Goal: Find specific page/section: Find specific page/section

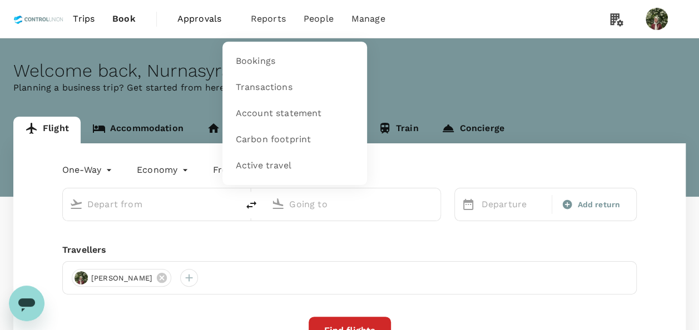
click at [270, 19] on span "Reports" at bounding box center [268, 18] width 35 height 13
click at [269, 68] on link "Bookings" at bounding box center [294, 61] width 131 height 26
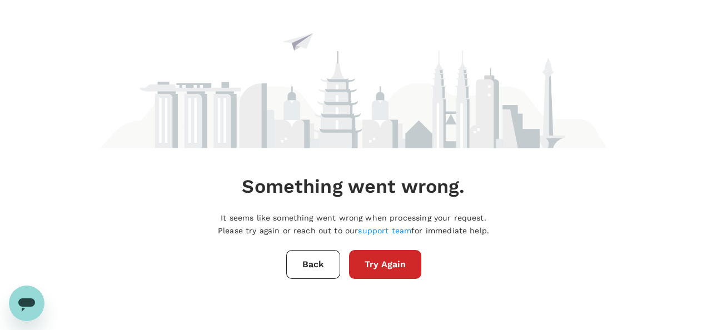
click at [400, 276] on button "Try Again" at bounding box center [385, 264] width 72 height 29
click at [312, 273] on button "Back" at bounding box center [313, 264] width 54 height 29
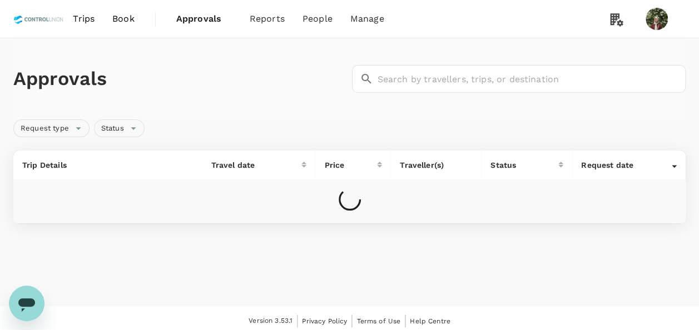
click at [320, 21] on span "People" at bounding box center [317, 18] width 30 height 13
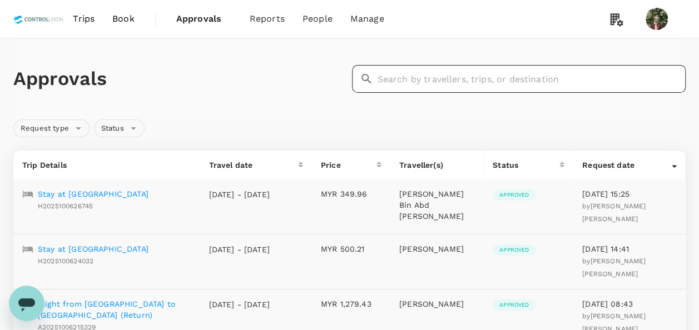
click at [493, 76] on input "text" at bounding box center [531, 79] width 309 height 28
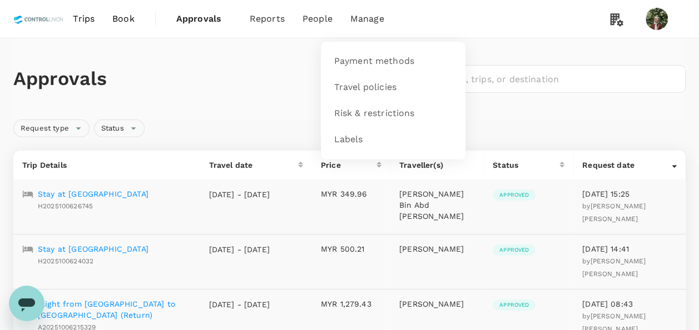
click at [371, 14] on span "Manage" at bounding box center [367, 18] width 34 height 13
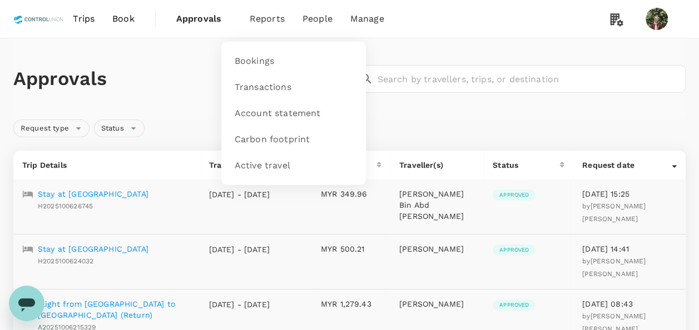
click at [273, 24] on span "Reports" at bounding box center [267, 18] width 35 height 13
click at [256, 91] on span "Transactions" at bounding box center [263, 87] width 57 height 13
